Goal: Transaction & Acquisition: Purchase product/service

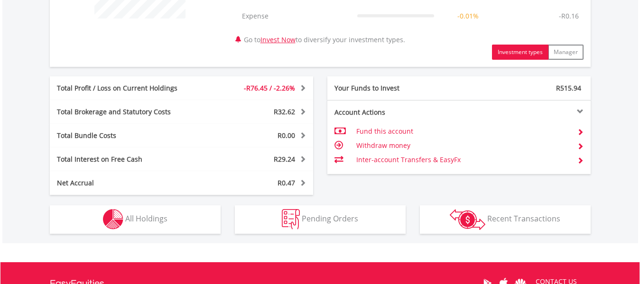
scroll to position [452, 0]
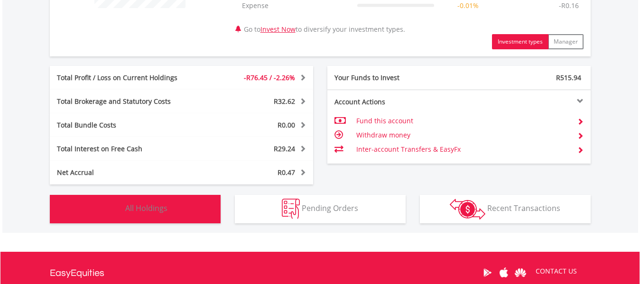
click at [164, 208] on span "All Holdings" at bounding box center [146, 208] width 42 height 10
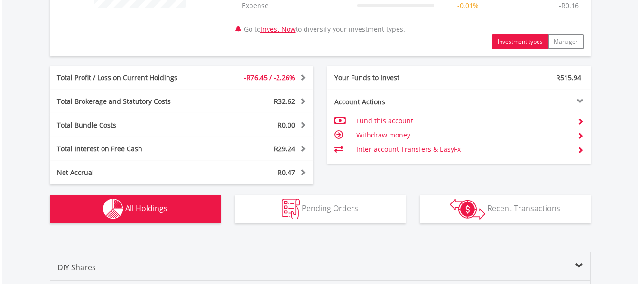
scroll to position [691, 0]
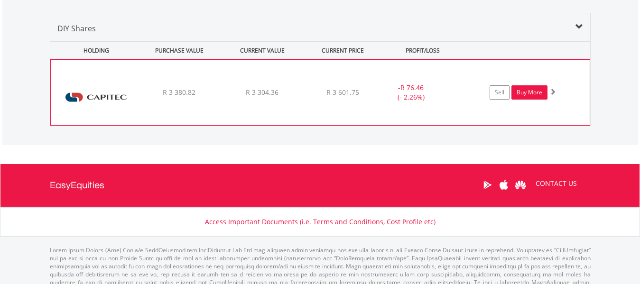
click at [540, 92] on link "Buy More" at bounding box center [530, 92] width 36 height 14
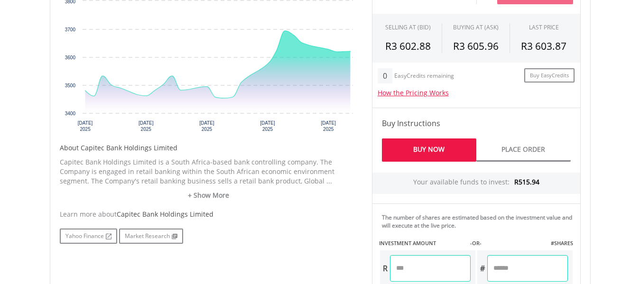
scroll to position [372, 0]
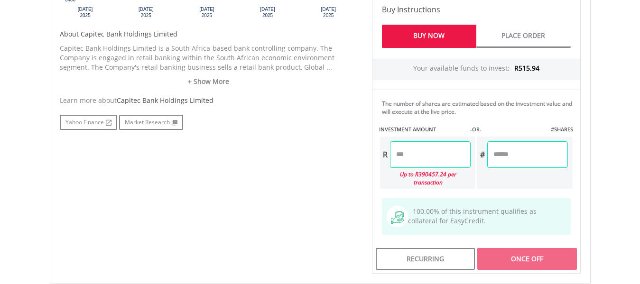
drag, startPoint x: 648, startPoint y: 76, endPoint x: 647, endPoint y: 198, distance: 121.5
